Goal: Information Seeking & Learning: Learn about a topic

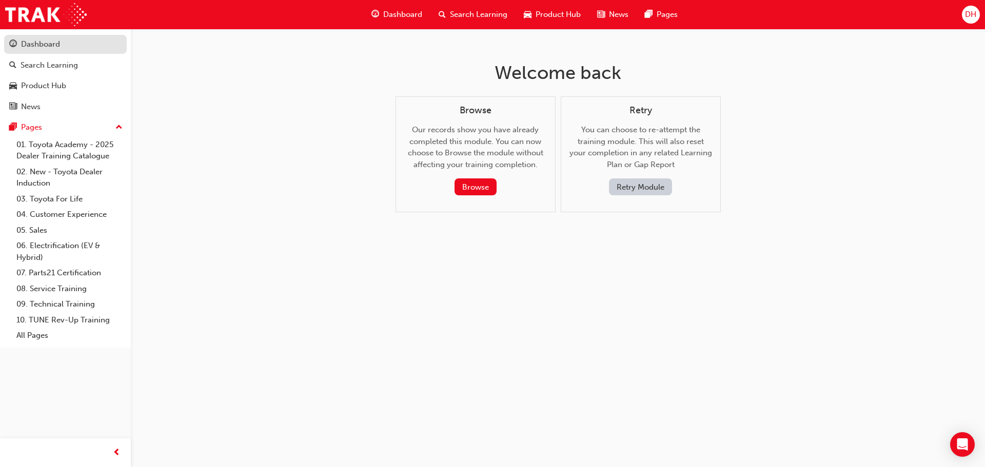
click at [52, 46] on div "Dashboard" at bounding box center [40, 44] width 39 height 12
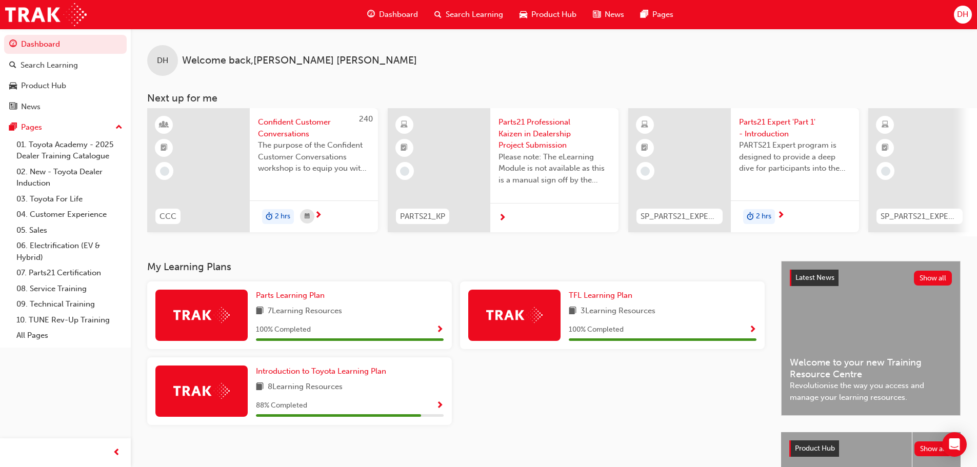
click at [969, 15] on div "DH" at bounding box center [963, 15] width 18 height 18
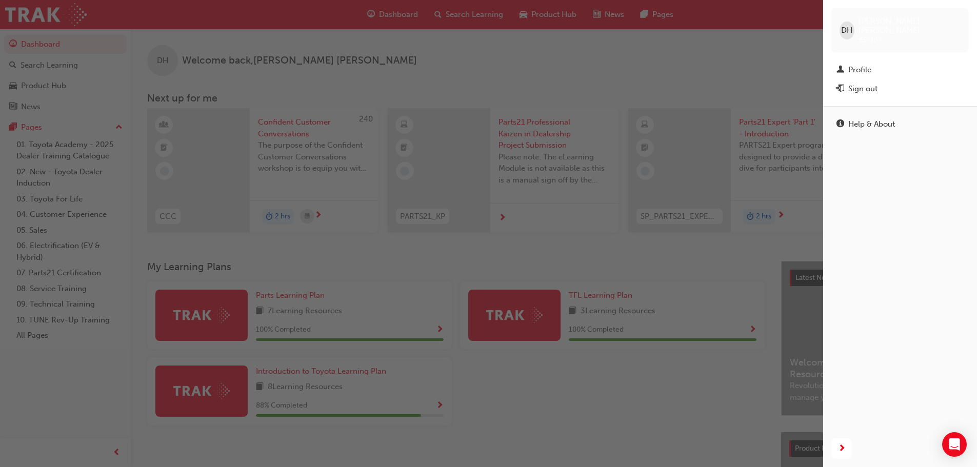
click at [843, 51] on div "DH Darren Humphrey 657107 Profile Sign out" at bounding box center [900, 53] width 154 height 106
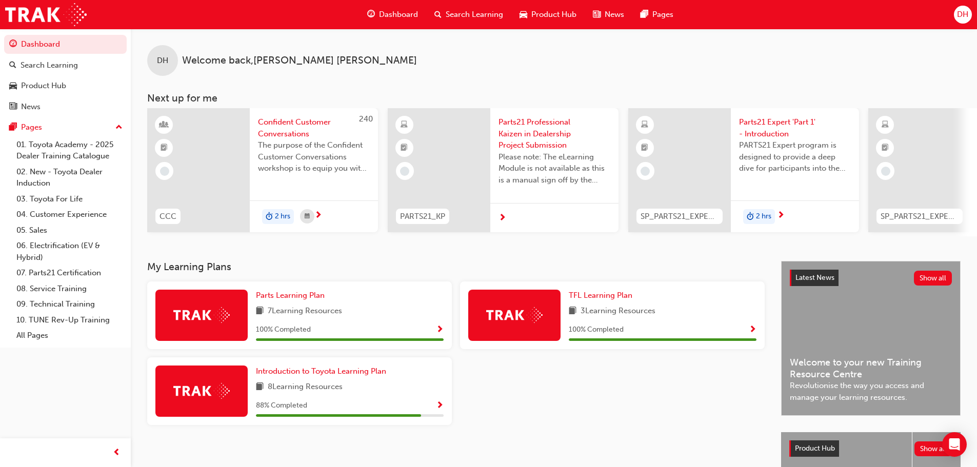
click at [957, 16] on span "DH" at bounding box center [962, 15] width 11 height 12
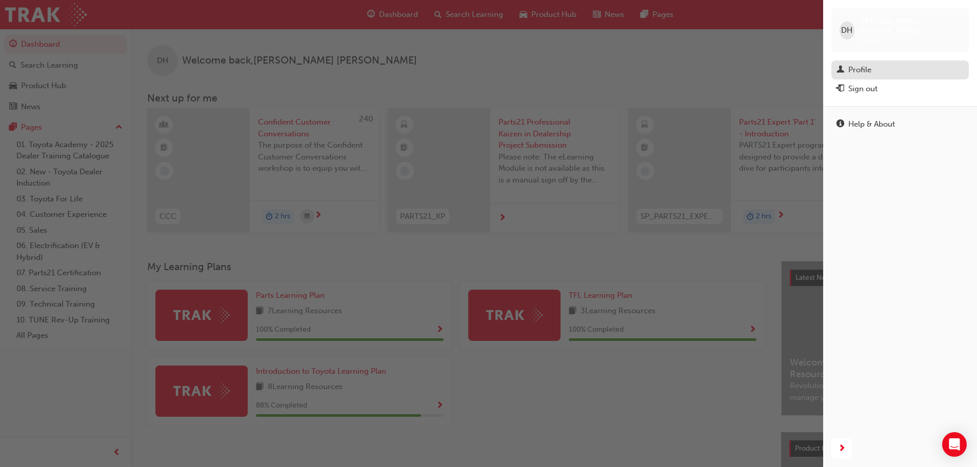
click at [870, 64] on div "Profile" at bounding box center [859, 70] width 23 height 12
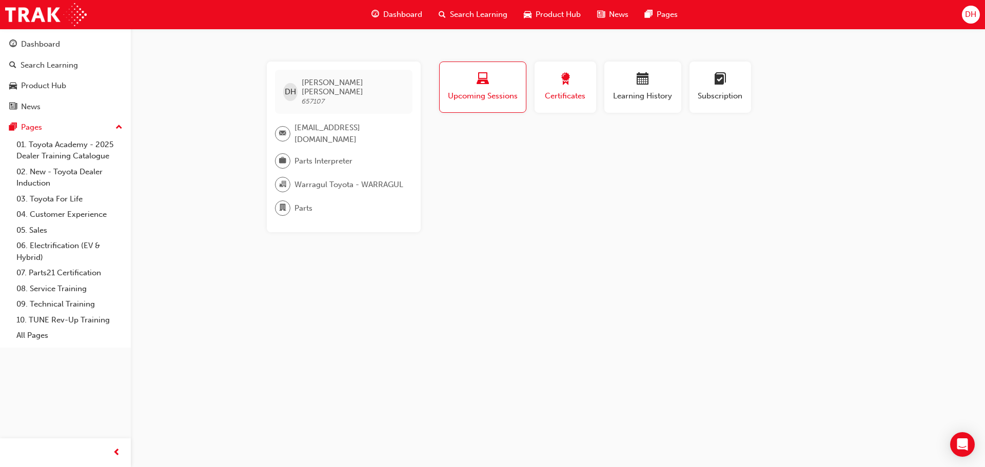
click at [584, 92] on span "Certificates" at bounding box center [565, 96] width 46 height 12
click at [630, 88] on div "Learning History" at bounding box center [643, 87] width 62 height 29
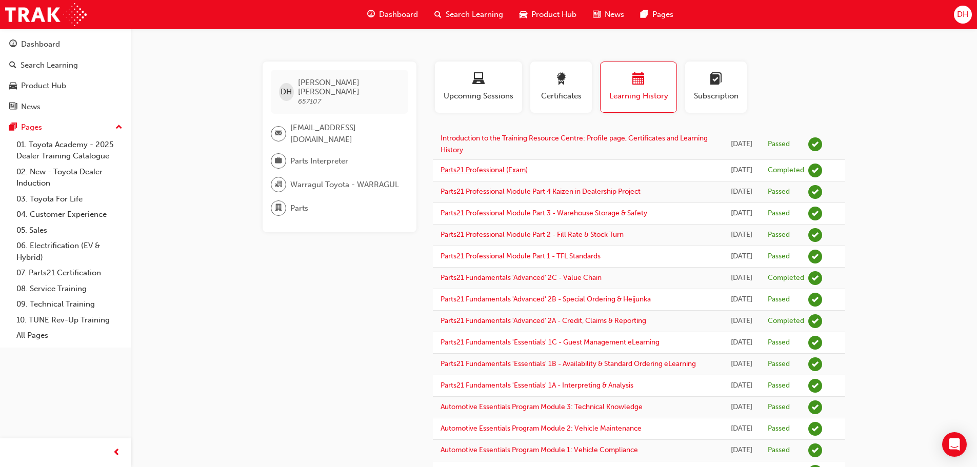
click at [520, 168] on link "Parts21 Professional (Exam)" at bounding box center [484, 170] width 87 height 9
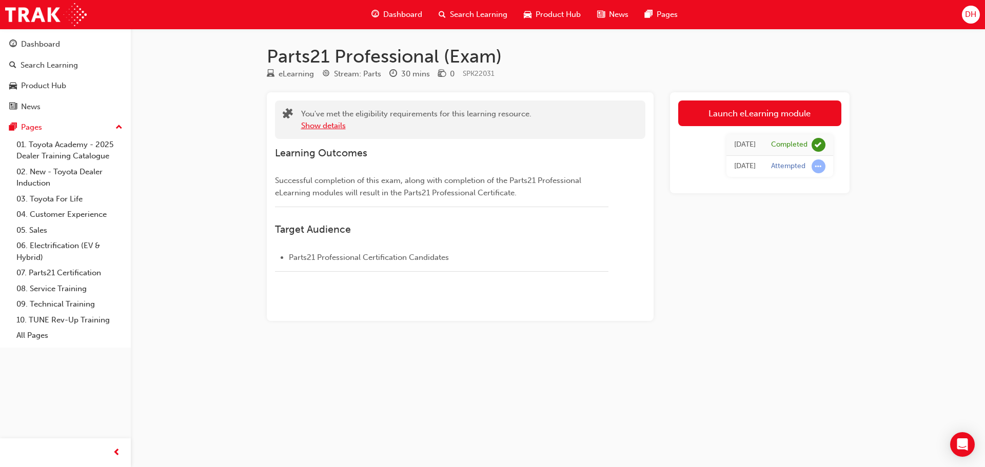
click at [331, 125] on button "Show details" at bounding box center [323, 126] width 45 height 12
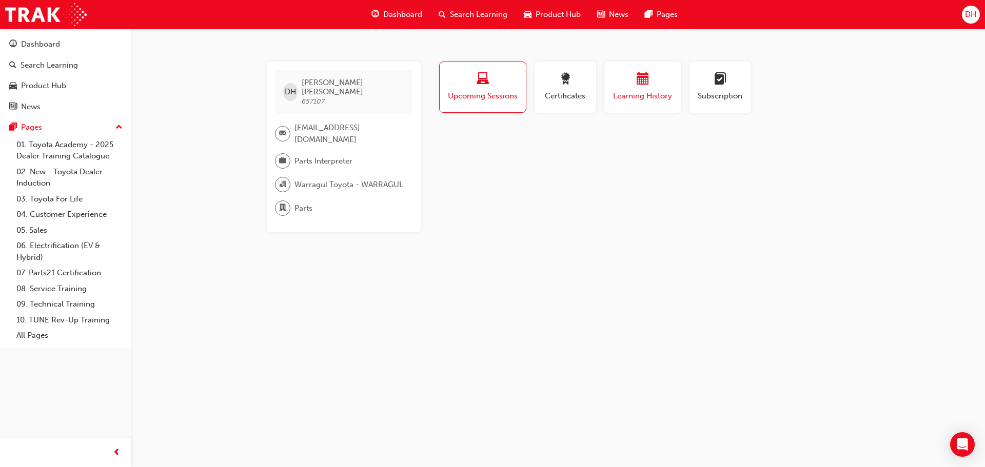
click at [665, 85] on div "button" at bounding box center [643, 81] width 62 height 16
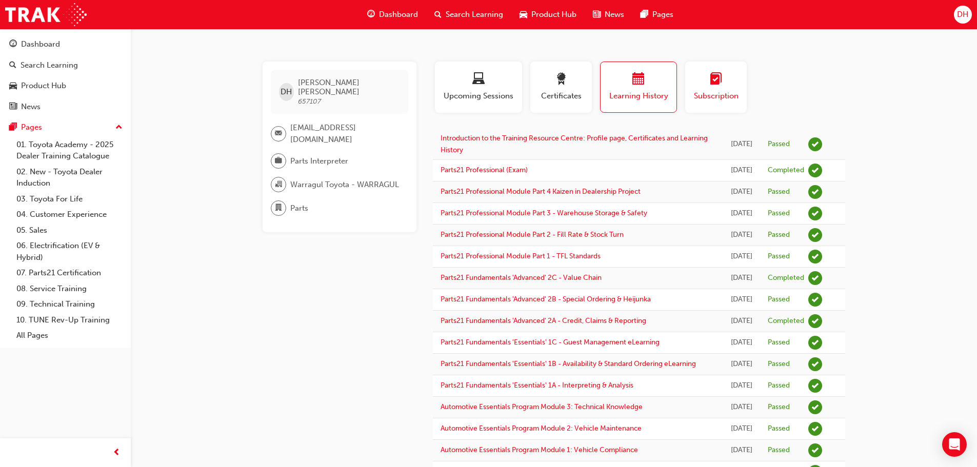
click at [716, 89] on div "Subscription" at bounding box center [716, 87] width 46 height 29
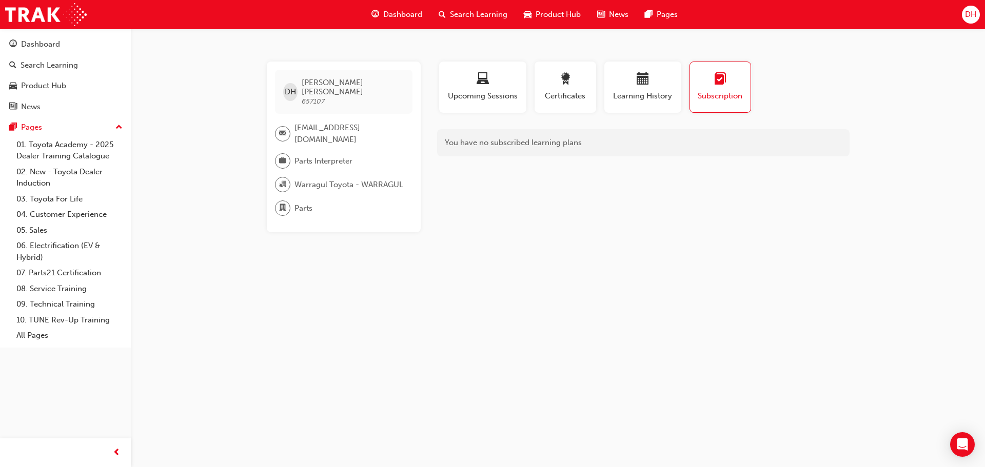
click at [399, 14] on span "Dashboard" at bounding box center [402, 15] width 39 height 12
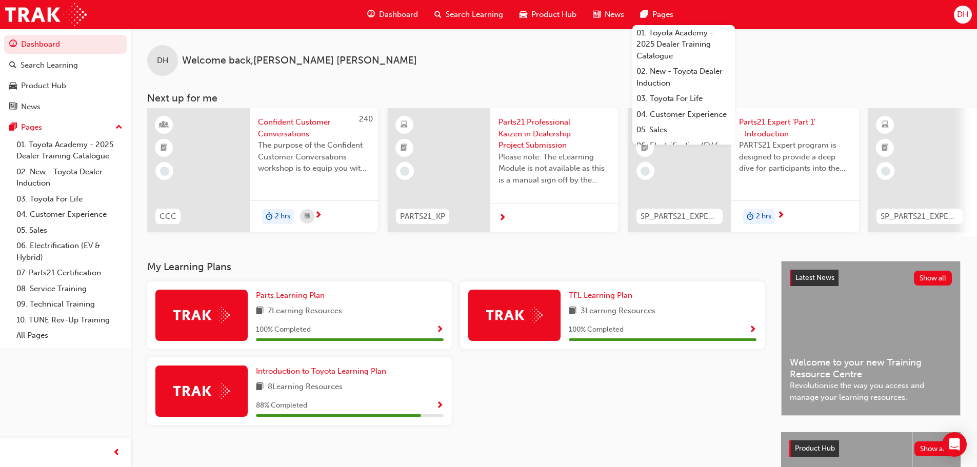
click at [968, 17] on span "DH" at bounding box center [962, 15] width 11 height 12
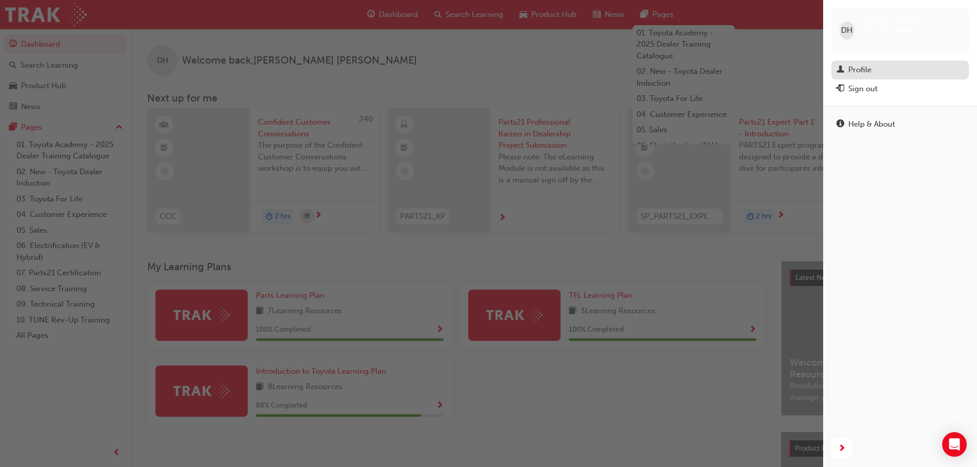
click at [873, 64] on div "Profile" at bounding box center [900, 70] width 127 height 13
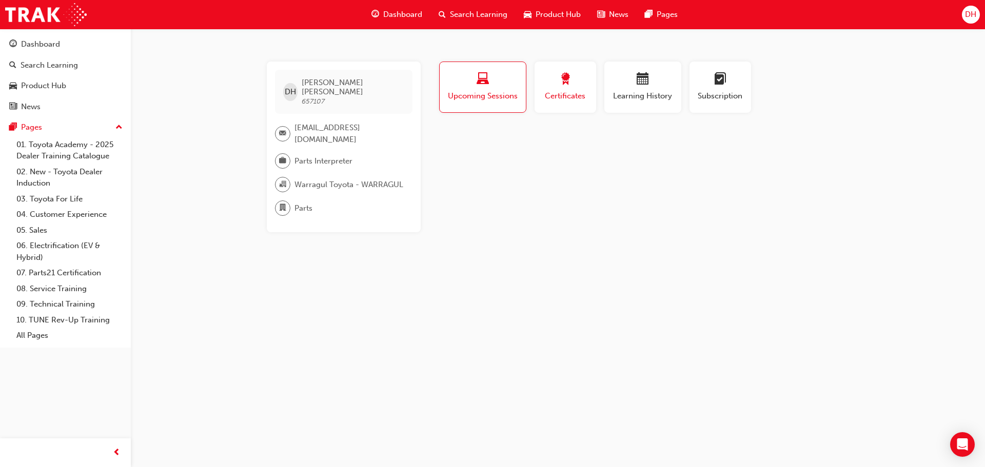
click at [566, 85] on span "award-icon" at bounding box center [565, 80] width 12 height 14
click at [520, 140] on div "No certifications recorded yet" at bounding box center [643, 142] width 412 height 27
click at [546, 164] on div "Profile Upcoming Sessions Certificates Learning History Subscription DH Darren …" at bounding box center [643, 147] width 412 height 171
click at [343, 179] on span "Warragul Toyota - WARRAGUL" at bounding box center [348, 185] width 109 height 12
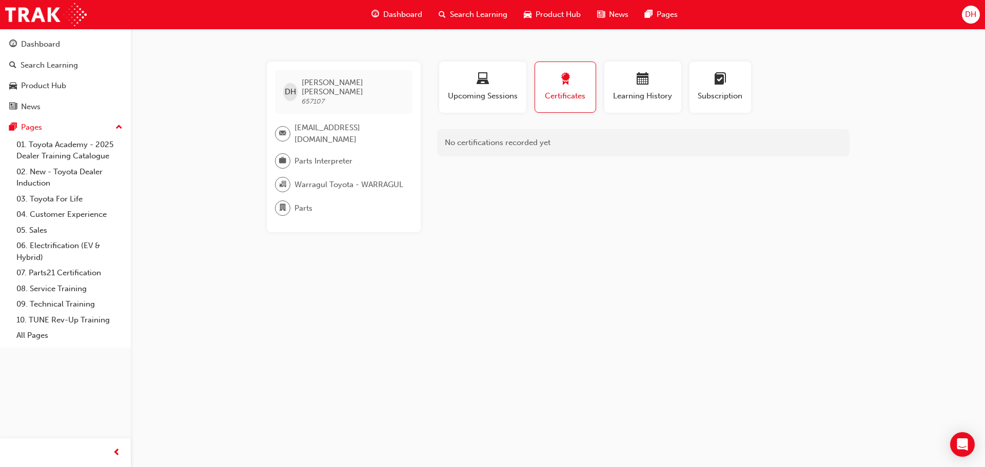
click at [285, 178] on span "organisation-icon" at bounding box center [282, 184] width 7 height 13
click at [286, 202] on span "department-icon" at bounding box center [282, 208] width 7 height 13
click at [286, 127] on span "email-icon" at bounding box center [282, 133] width 7 height 13
click at [58, 47] on div "Dashboard" at bounding box center [40, 44] width 39 height 12
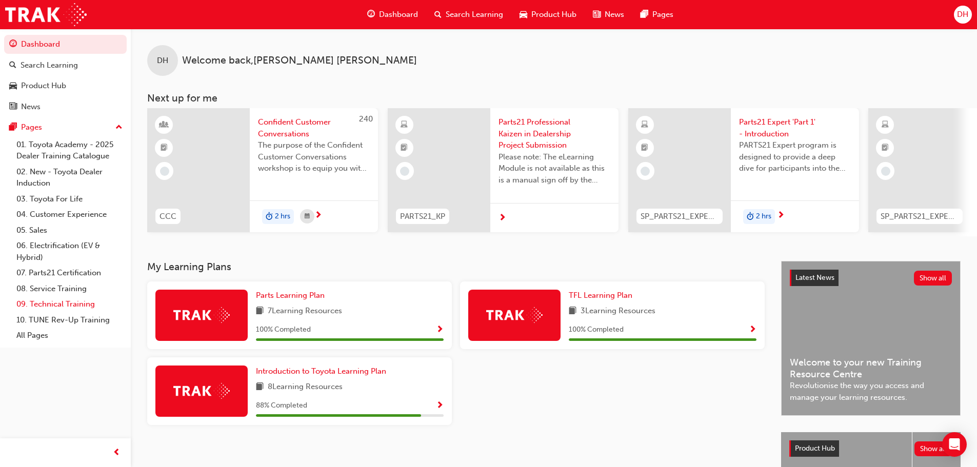
click at [53, 304] on link "09. Technical Training" at bounding box center [69, 305] width 114 height 16
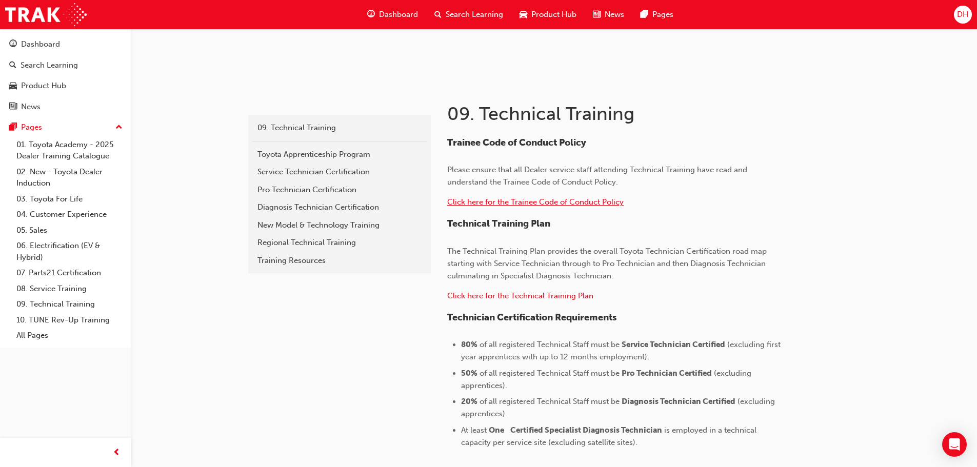
scroll to position [154, 0]
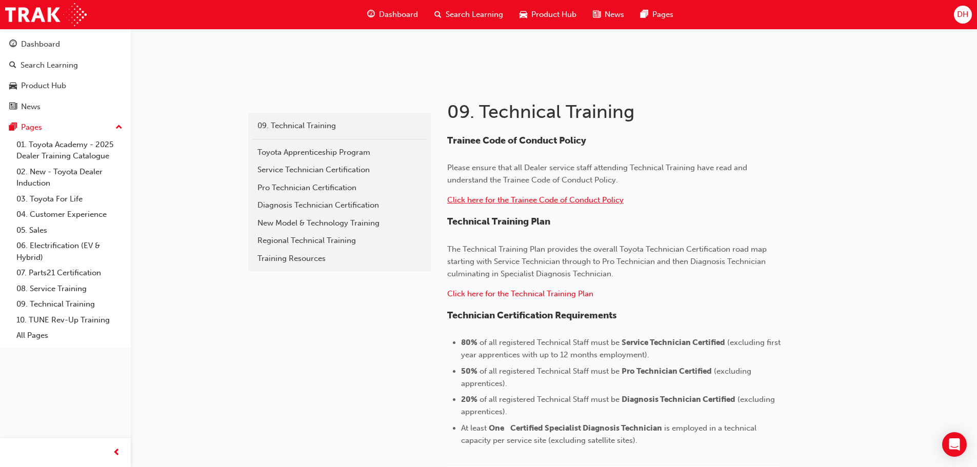
click at [540, 197] on span "Click here for the Trainee Code of Conduct Policy" at bounding box center [535, 199] width 176 height 9
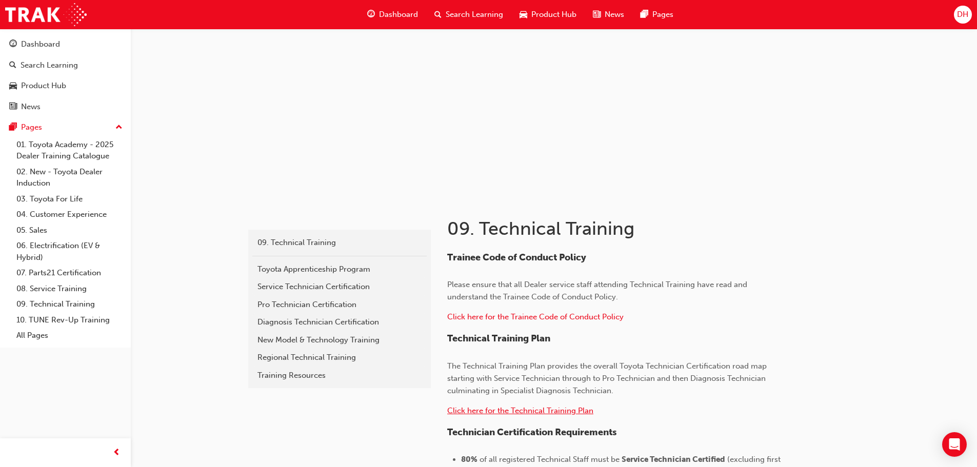
scroll to position [103, 0]
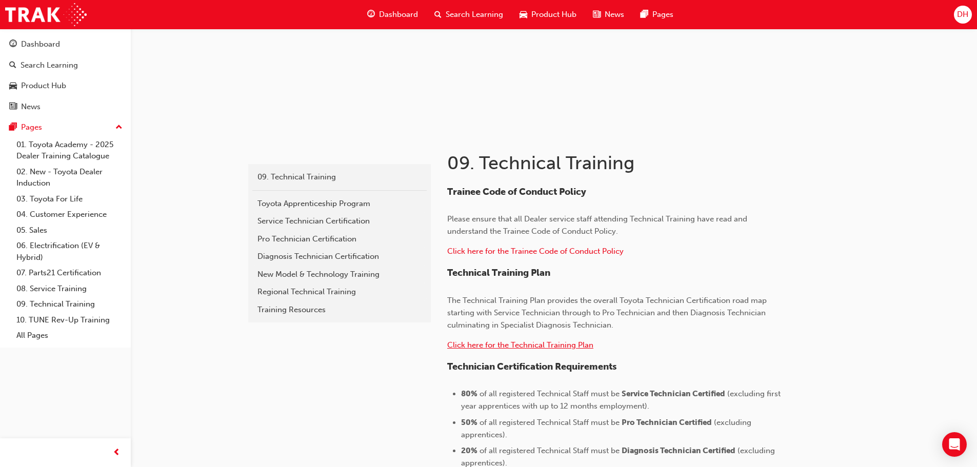
click at [544, 341] on span "Click here for the Technical Training Plan" at bounding box center [520, 345] width 146 height 9
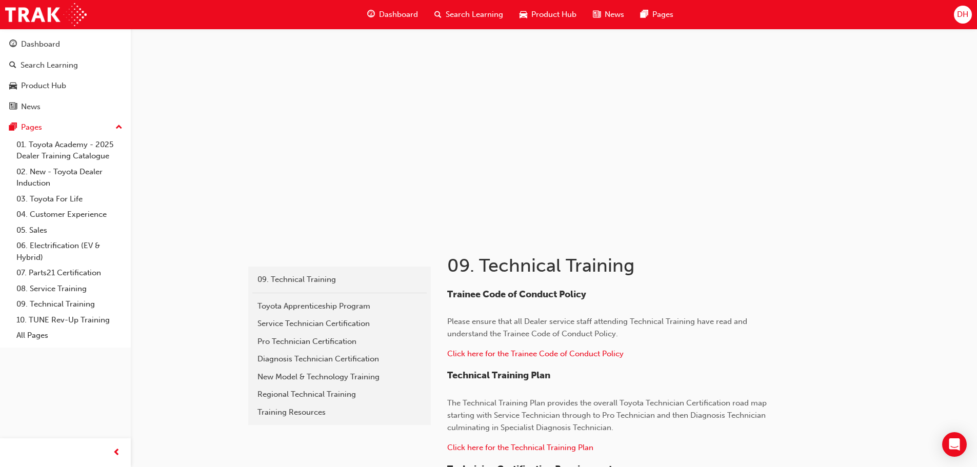
click at [321, 324] on div "Service Technician Certification" at bounding box center [340, 324] width 164 height 12
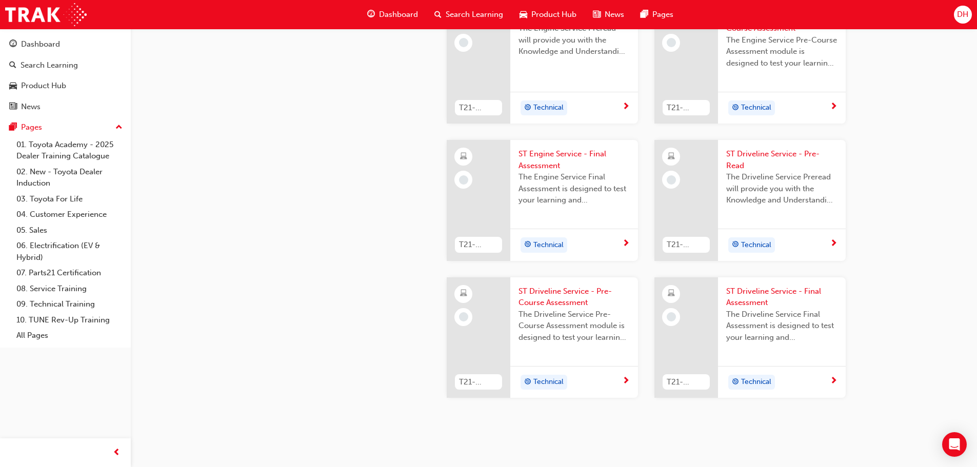
scroll to position [1119, 0]
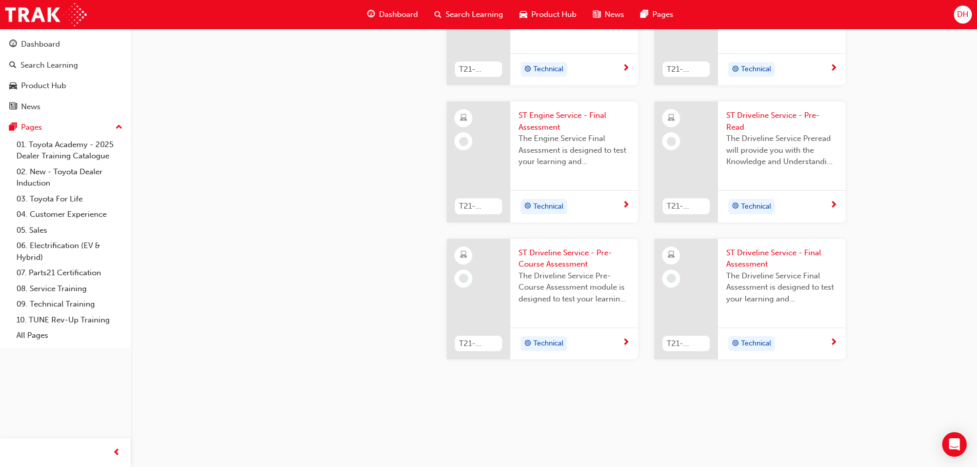
click at [559, 344] on span "Technical" at bounding box center [549, 344] width 30 height 12
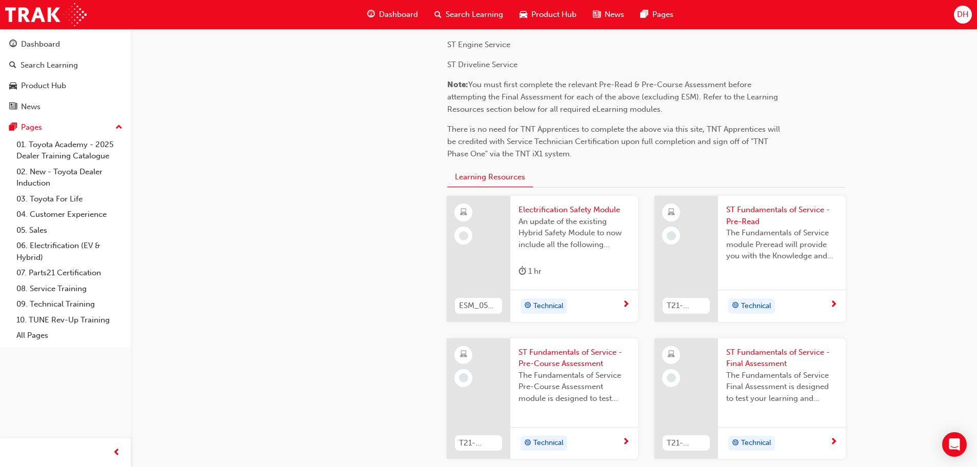
scroll to position [196, 0]
click at [562, 208] on span "Electrification Safety Module" at bounding box center [574, 211] width 111 height 12
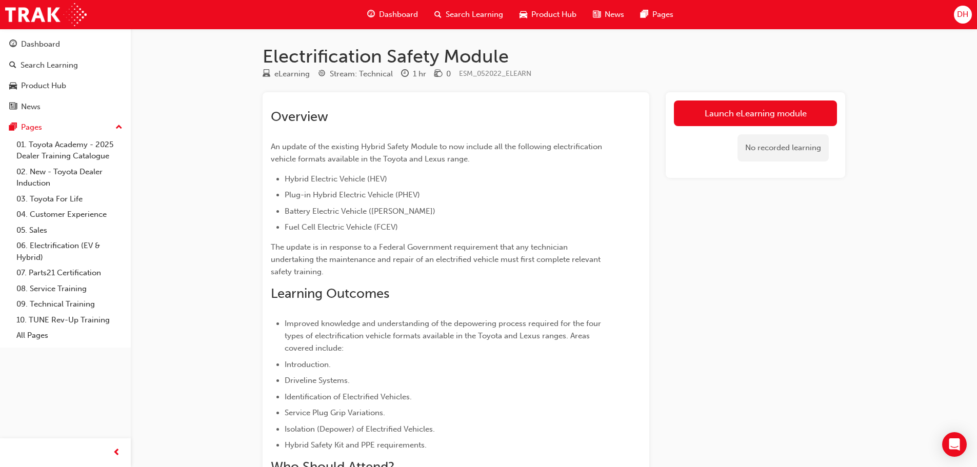
scroll to position [196, 0]
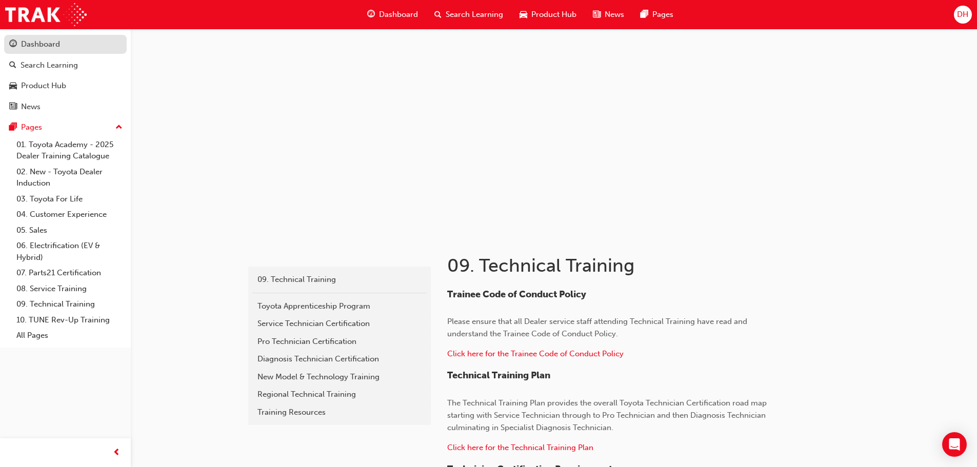
click at [53, 42] on div "Dashboard" at bounding box center [40, 44] width 39 height 12
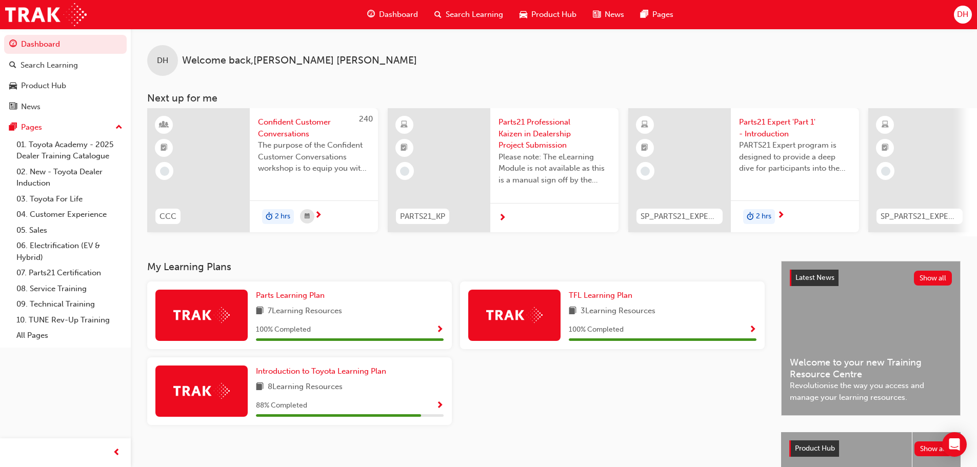
click at [676, 408] on div at bounding box center [612, 396] width 313 height 76
click at [439, 332] on span "Show Progress" at bounding box center [440, 330] width 8 height 9
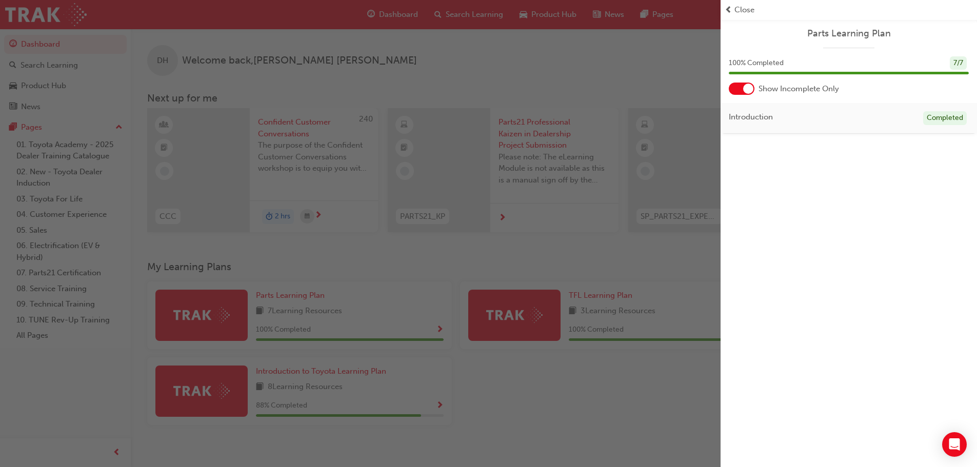
click at [741, 88] on div at bounding box center [742, 89] width 26 height 12
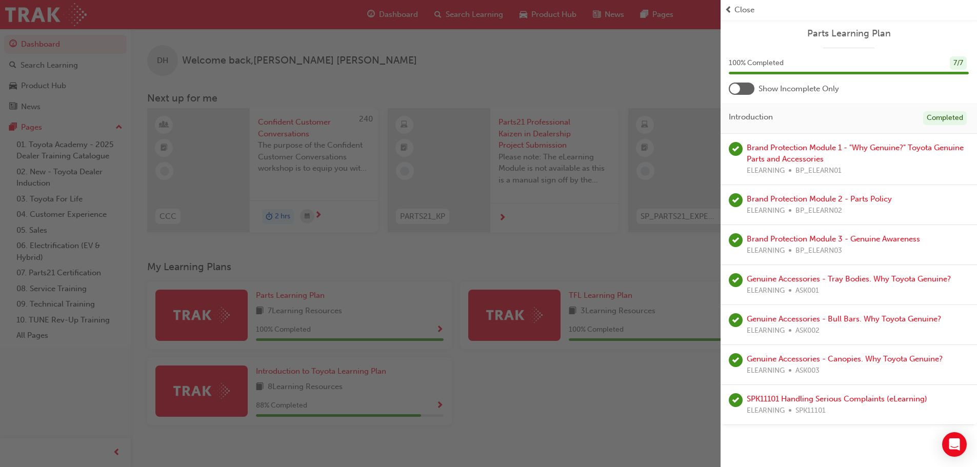
click at [592, 252] on div "button" at bounding box center [360, 233] width 721 height 467
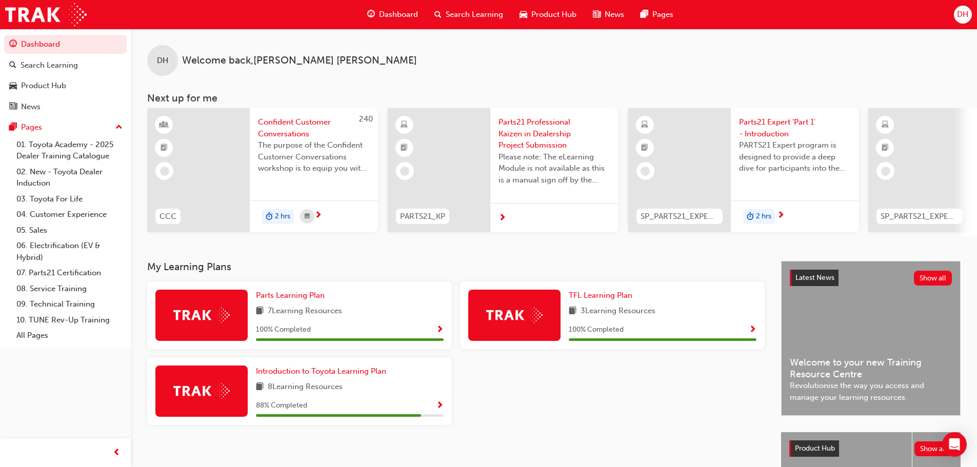
click at [604, 335] on span "100 % Completed" at bounding box center [596, 330] width 55 height 12
click at [608, 296] on span "TFL Learning Plan" at bounding box center [601, 295] width 64 height 9
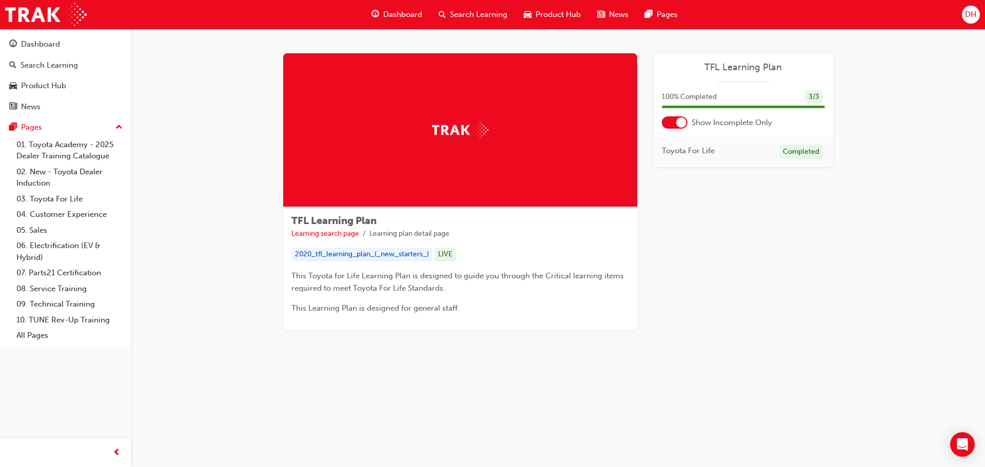
click at [671, 119] on div at bounding box center [675, 122] width 26 height 12
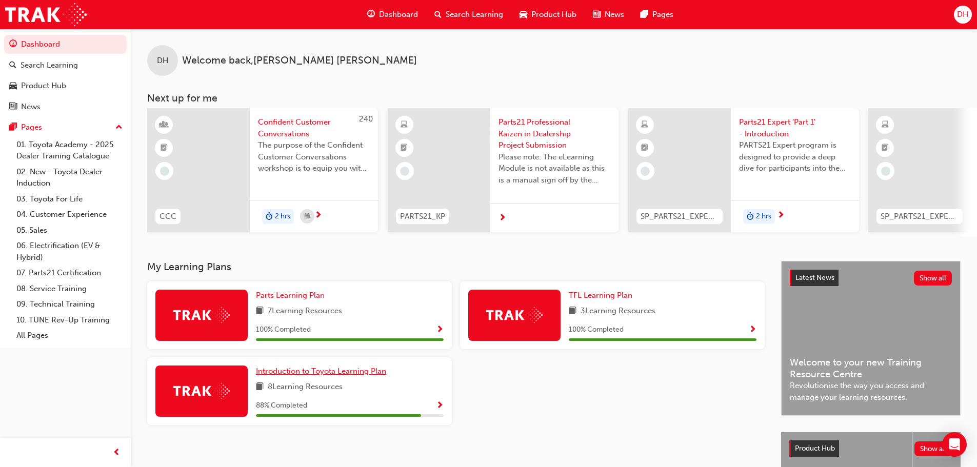
click at [267, 376] on span "Introduction to Toyota Learning Plan" at bounding box center [321, 371] width 130 height 9
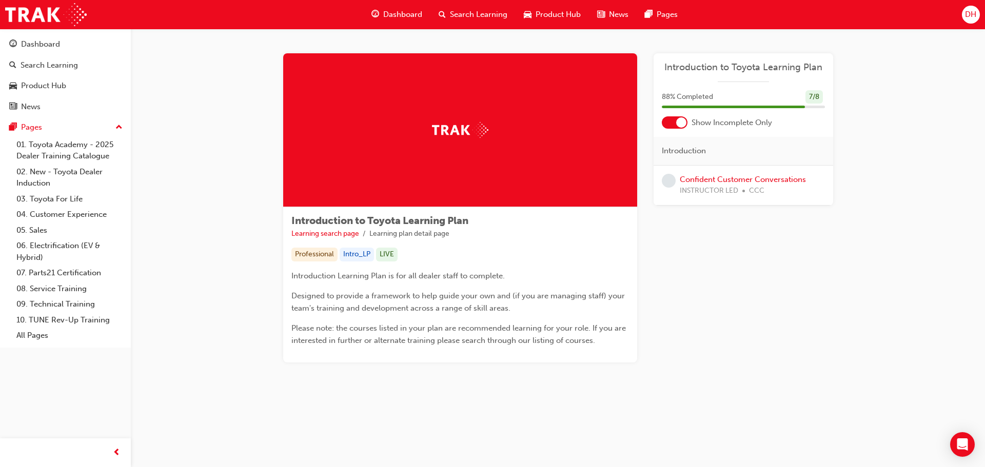
click at [674, 122] on div at bounding box center [675, 122] width 26 height 12
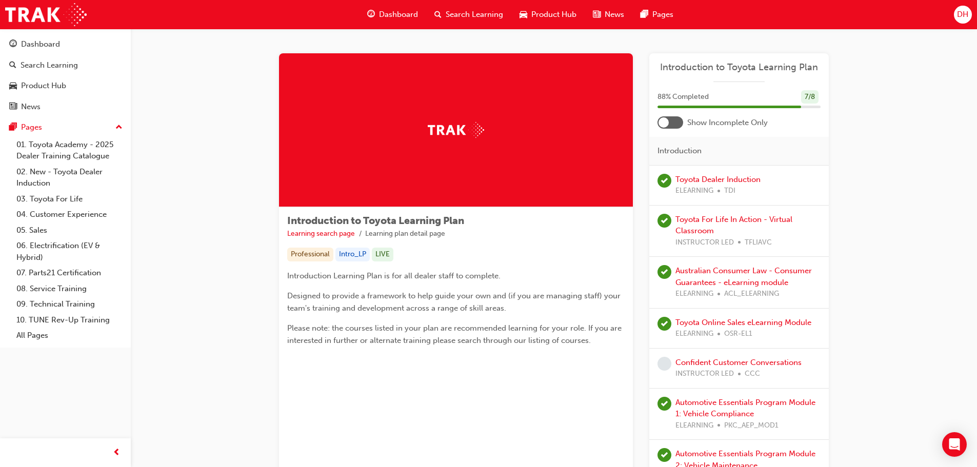
click at [677, 119] on div at bounding box center [671, 122] width 26 height 12
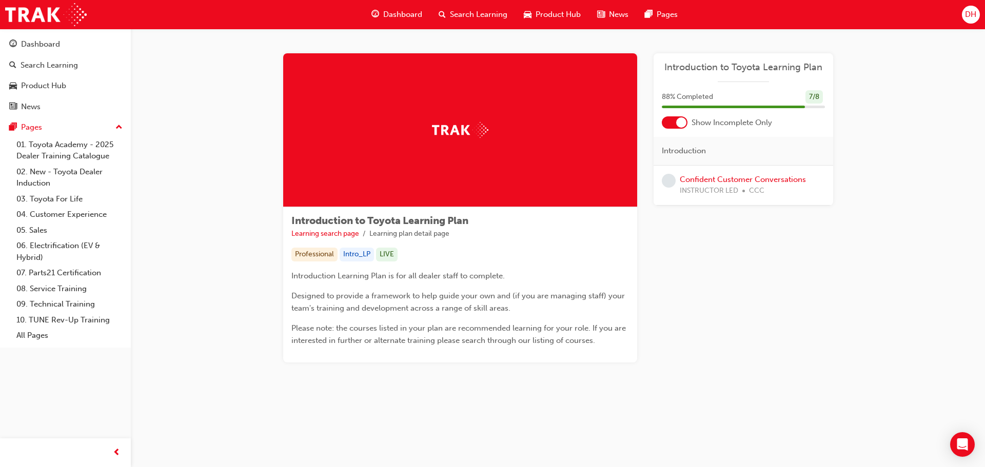
click at [395, 13] on span "Dashboard" at bounding box center [402, 15] width 39 height 12
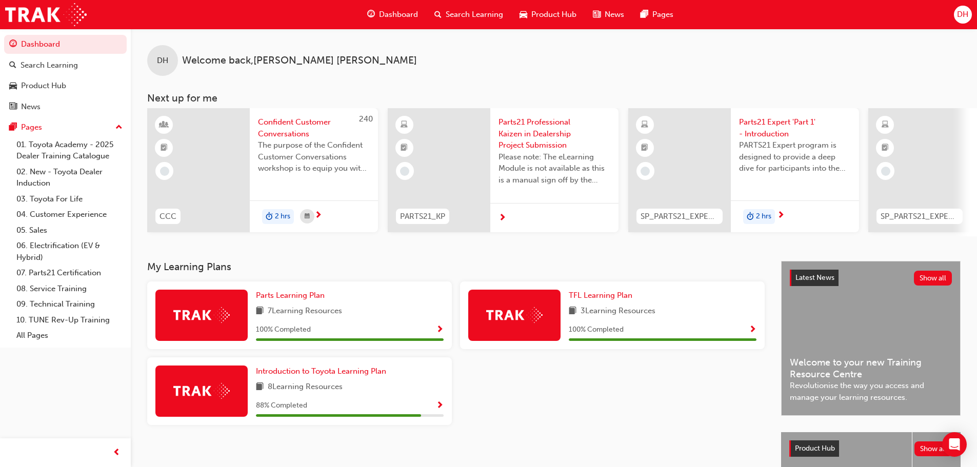
click at [541, 122] on span "Parts21 Professional Kaizen in Dealership Project Submission" at bounding box center [555, 133] width 112 height 35
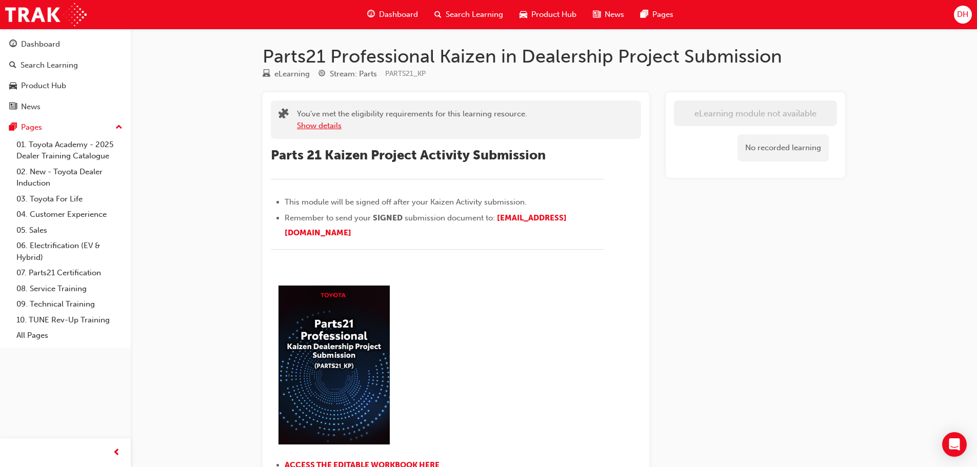
click at [317, 126] on button "Show details" at bounding box center [319, 126] width 45 height 12
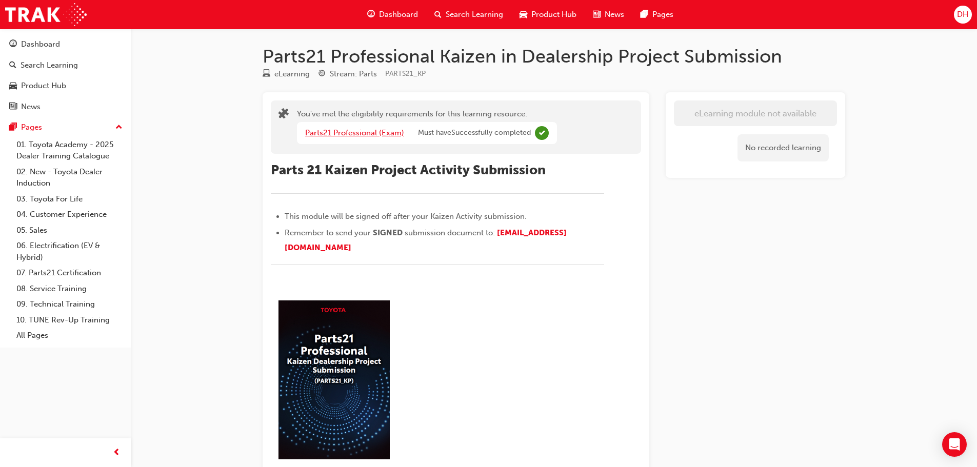
click at [359, 133] on link "Parts21 Professional (Exam)" at bounding box center [354, 132] width 99 height 9
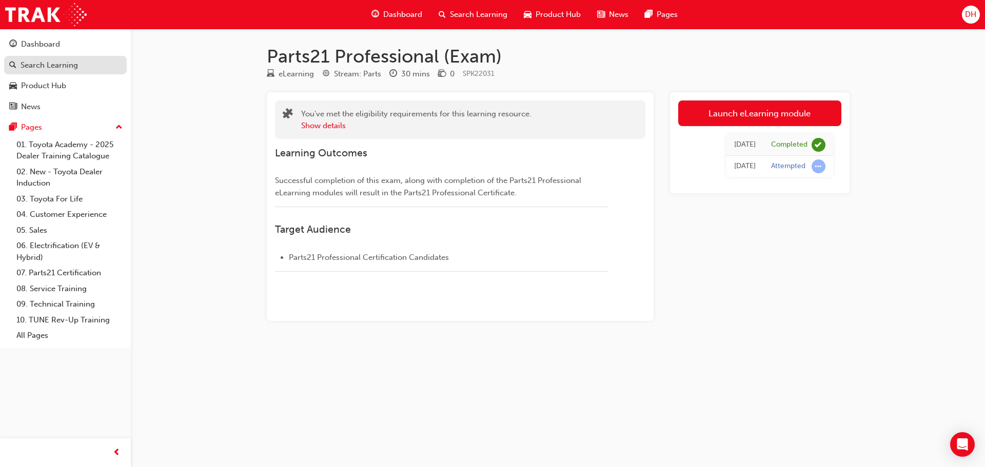
click at [52, 67] on div "Search Learning" at bounding box center [49, 66] width 57 height 12
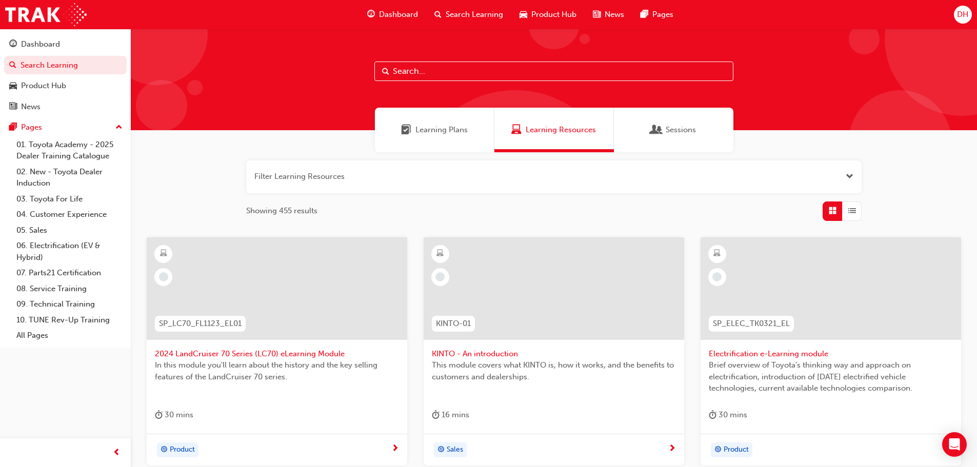
click at [662, 124] on div "Sessions" at bounding box center [674, 130] width 120 height 45
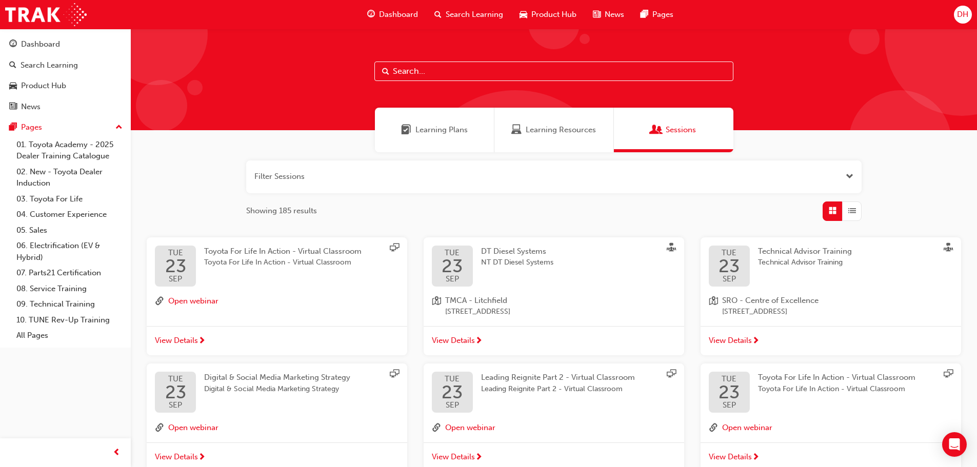
click at [438, 129] on span "Learning Plans" at bounding box center [442, 130] width 52 height 12
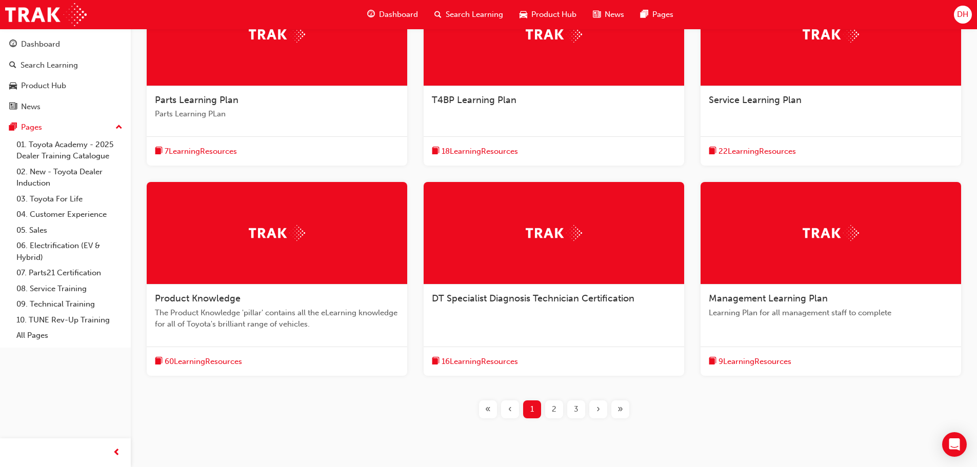
scroll to position [186, 0]
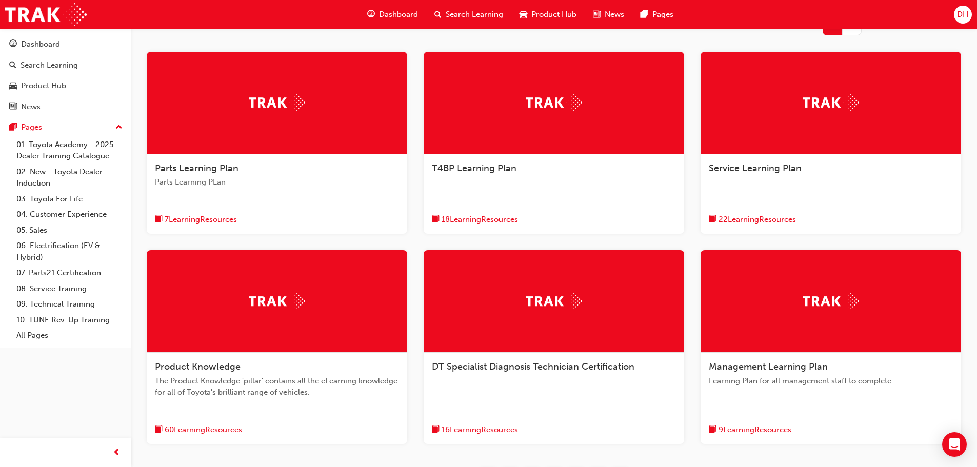
click at [206, 218] on span "7 Learning Resources" at bounding box center [201, 220] width 72 height 12
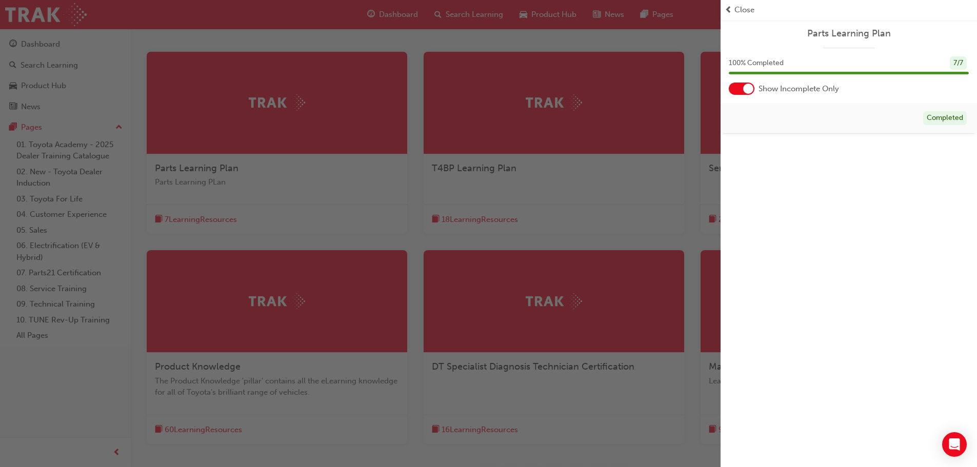
click at [735, 91] on div at bounding box center [742, 89] width 26 height 12
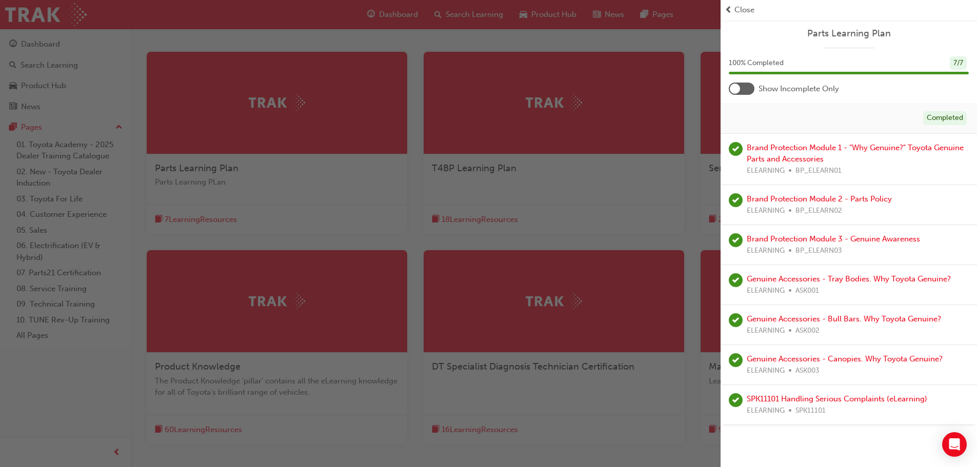
click at [746, 90] on div at bounding box center [742, 89] width 26 height 12
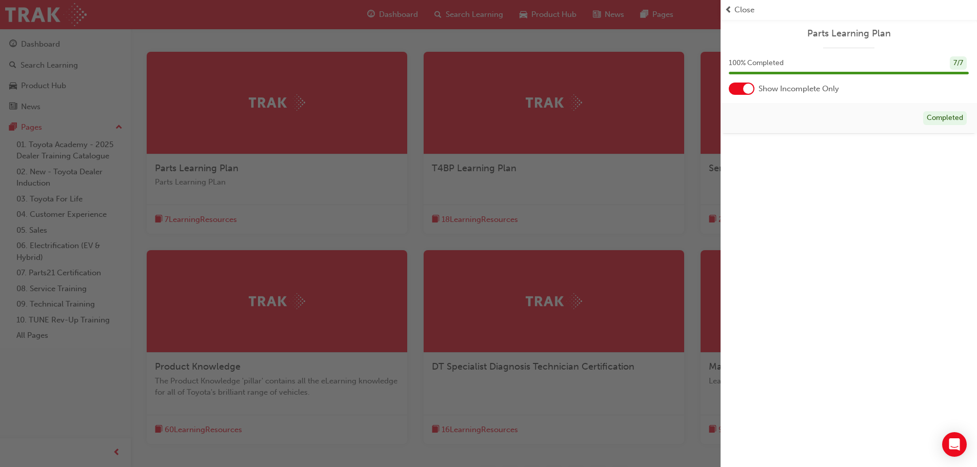
click at [730, 7] on span "prev-icon" at bounding box center [729, 10] width 8 height 12
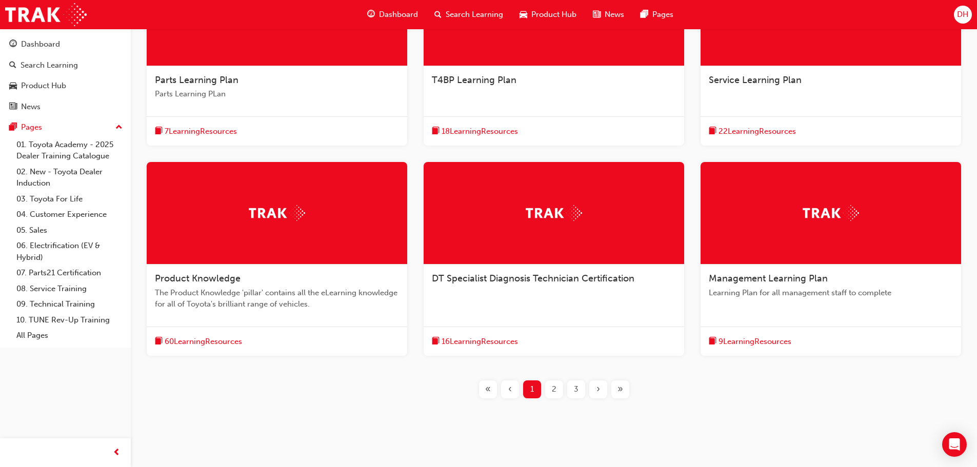
scroll to position [288, 0]
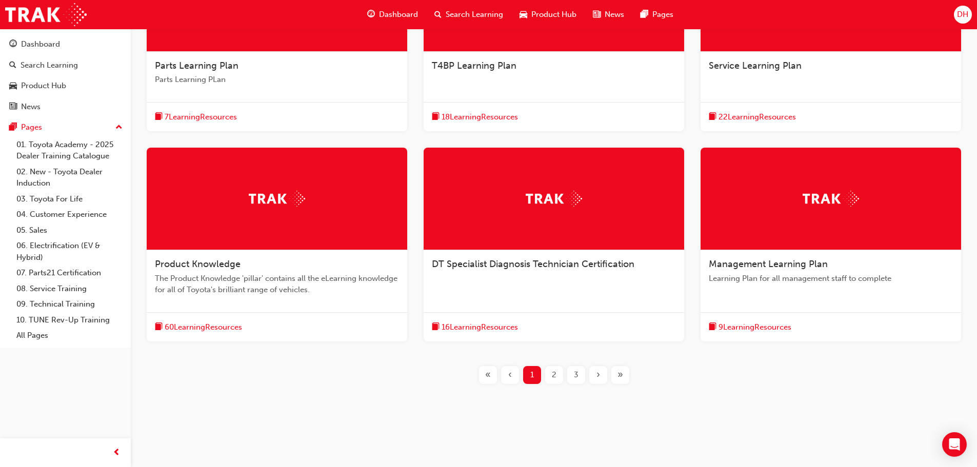
click at [559, 372] on div "2" at bounding box center [554, 375] width 18 height 18
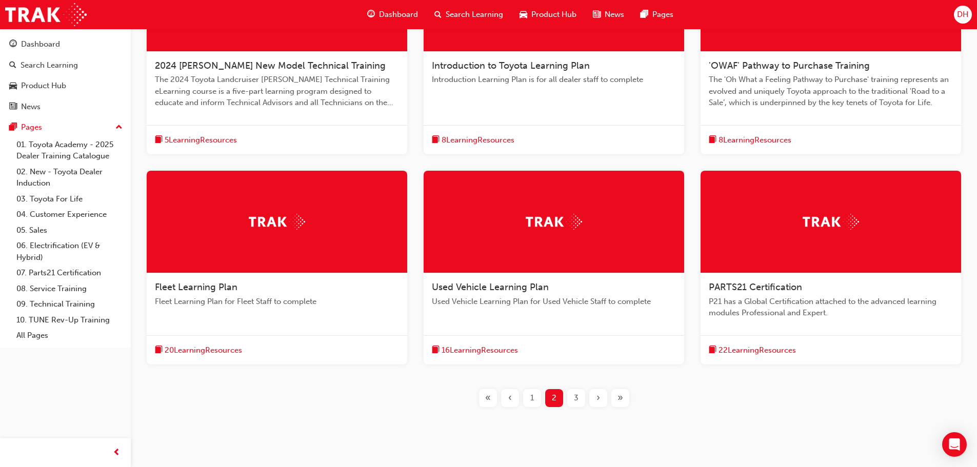
click at [758, 286] on span "PARTS21 Certification" at bounding box center [755, 287] width 93 height 11
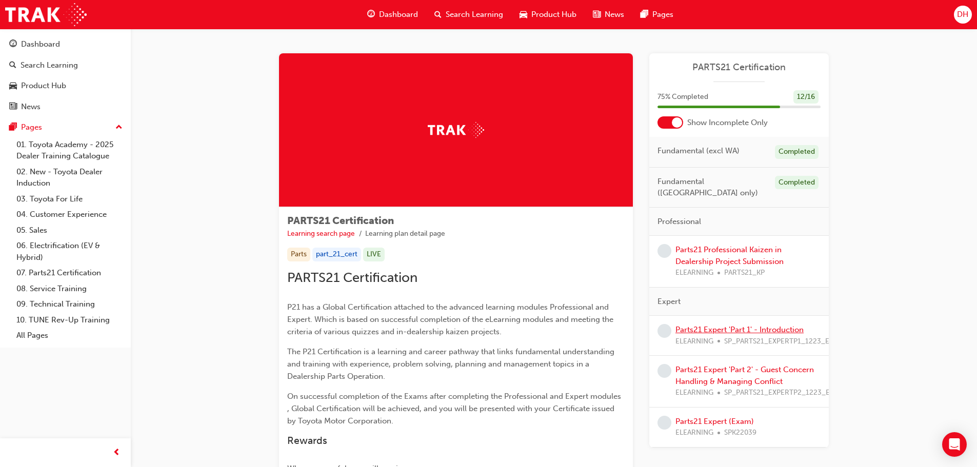
click at [701, 325] on link "Parts21 Expert 'Part 1' - Introduction" at bounding box center [740, 329] width 128 height 9
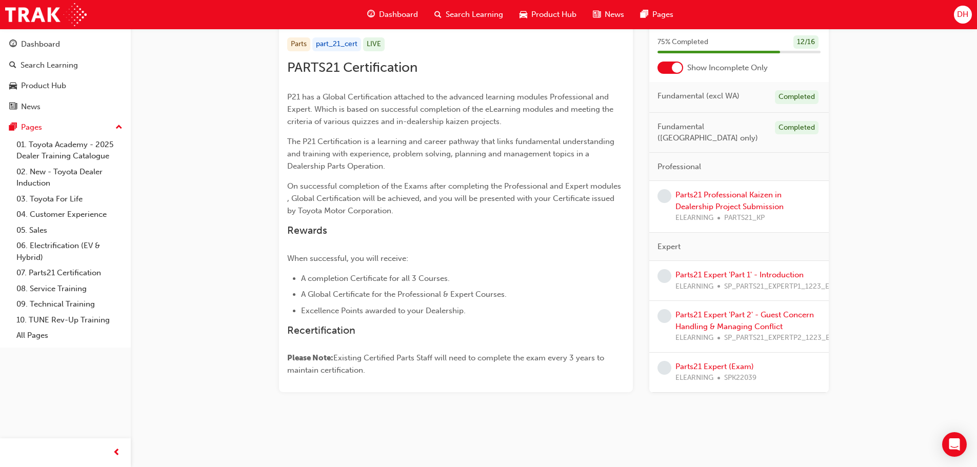
scroll to position [159, 0]
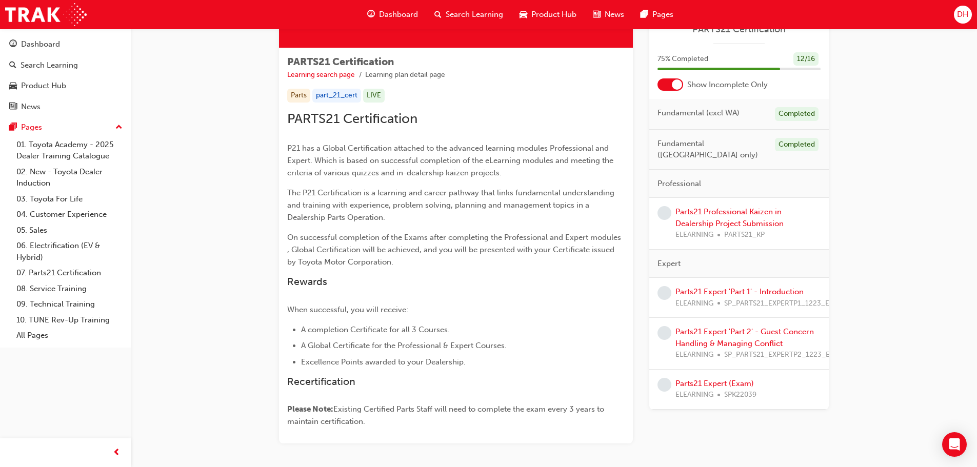
click at [668, 286] on span "learningRecordVerb_NONE-icon" at bounding box center [665, 293] width 14 height 14
click at [696, 213] on link "Parts21 Professional Kaizen in Dealership Project Submission" at bounding box center [730, 217] width 108 height 21
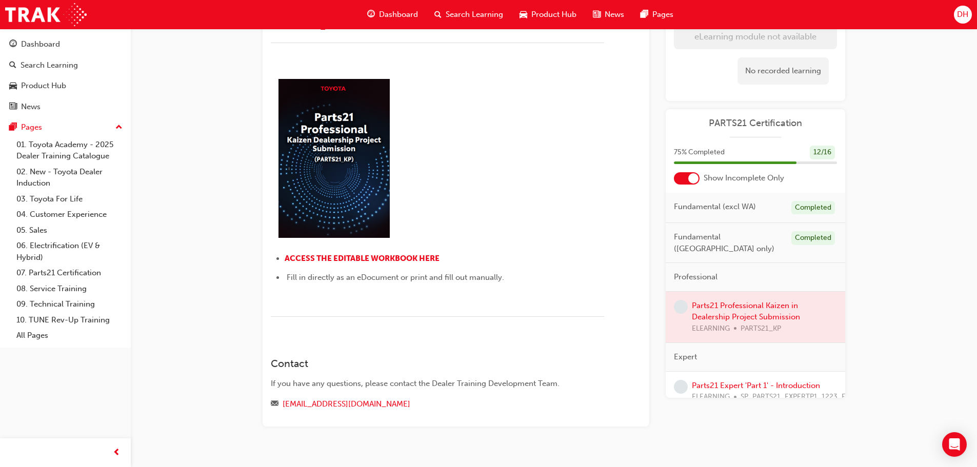
scroll to position [225, 0]
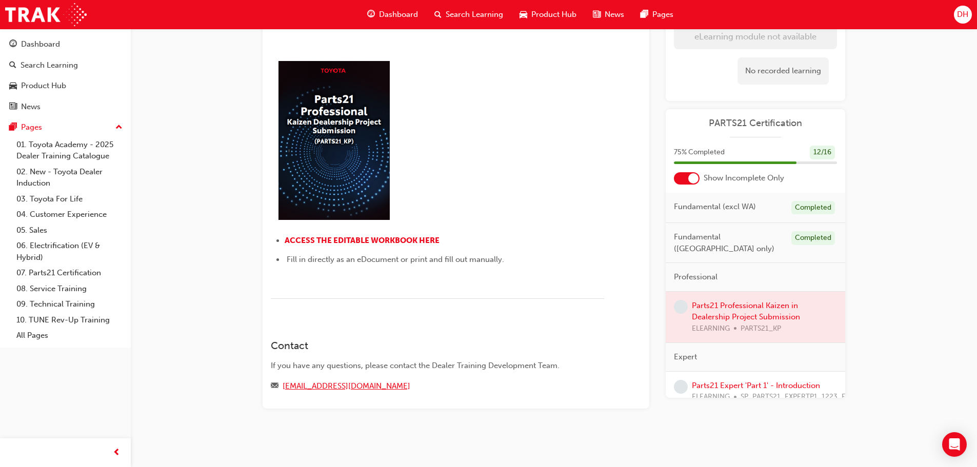
click at [324, 382] on link "Parts21.Kaizen@toyota.com.au" at bounding box center [347, 386] width 128 height 9
click at [319, 240] on span "ACCESS THE EDITABLE WORKBOOK HERE" at bounding box center [362, 240] width 155 height 9
